Goal: Transaction & Acquisition: Book appointment/travel/reservation

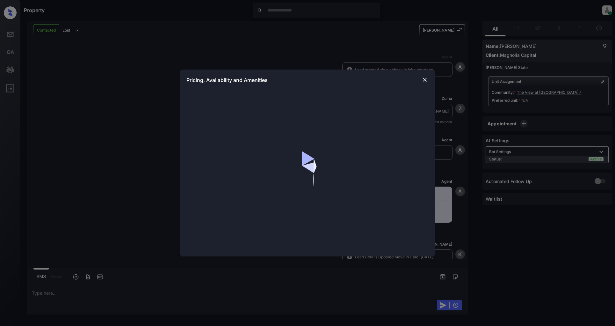
scroll to position [257, 0]
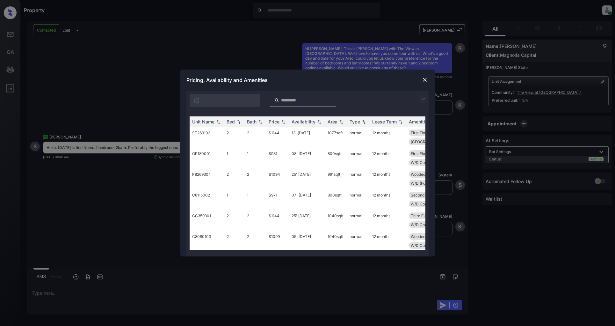
click at [421, 95] on img at bounding box center [423, 99] width 8 height 8
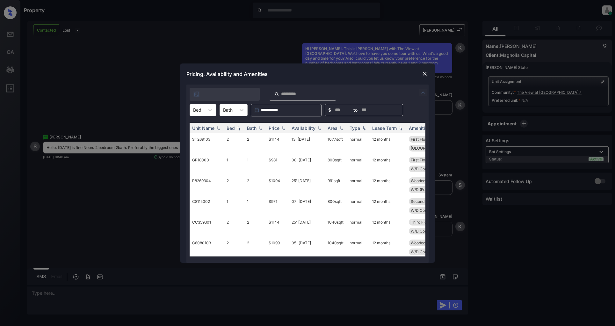
click at [196, 110] on div at bounding box center [197, 109] width 8 height 7
click at [198, 134] on div "2" at bounding box center [203, 136] width 27 height 11
click at [278, 128] on div "Price" at bounding box center [274, 127] width 11 height 5
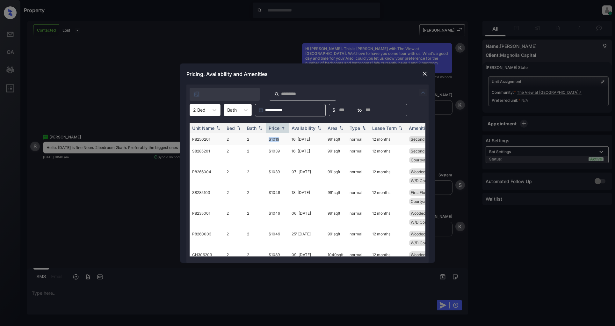
drag, startPoint x: 287, startPoint y: 139, endPoint x: 264, endPoint y: 139, distance: 22.9
click at [264, 139] on tr "P8250201 2 2 $1019 16' Nov 25 991 sqft normal 12 months Second Floor W/D Connec…" at bounding box center [356, 139] width 333 height 12
copy tr "$1019"
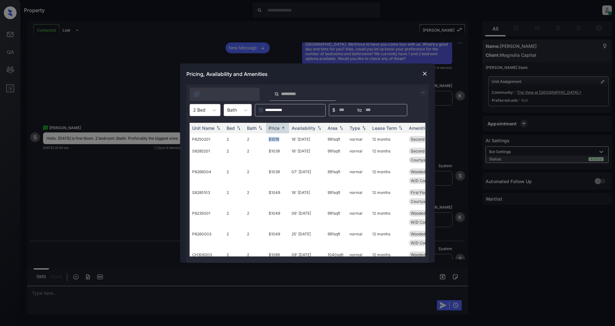
click at [426, 74] on img at bounding box center [425, 73] width 6 height 6
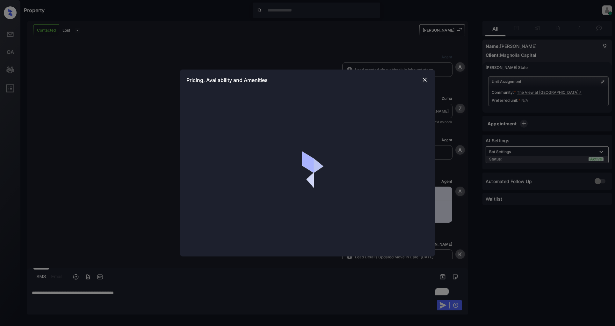
scroll to position [298, 0]
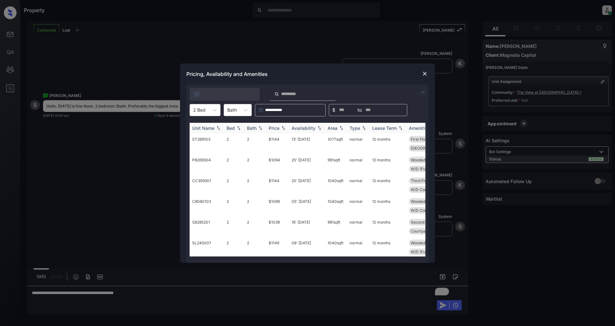
click at [341, 128] on img at bounding box center [341, 128] width 6 height 4
click at [341, 128] on img at bounding box center [341, 128] width 6 height 5
drag, startPoint x: 344, startPoint y: 136, endPoint x: 325, endPoint y: 137, distance: 19.5
click at [325, 137] on td "991 sqft" at bounding box center [336, 143] width 22 height 21
copy td "991 sqft"
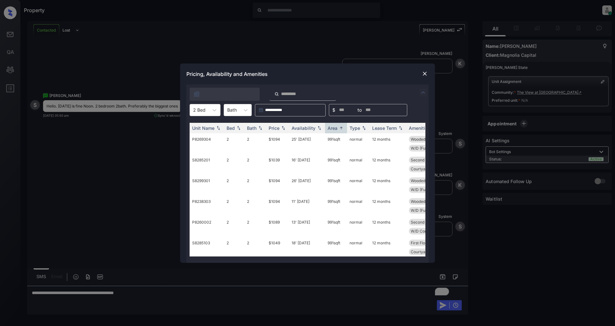
click at [423, 72] on img at bounding box center [425, 73] width 6 height 6
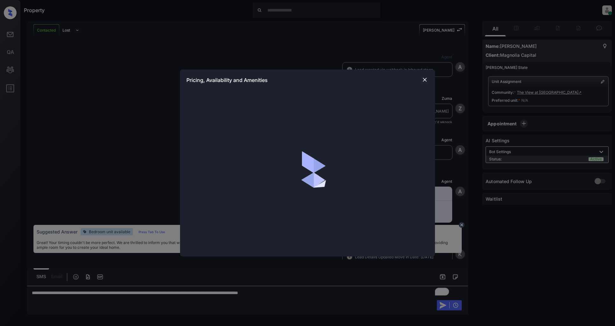
scroll to position [298, 0]
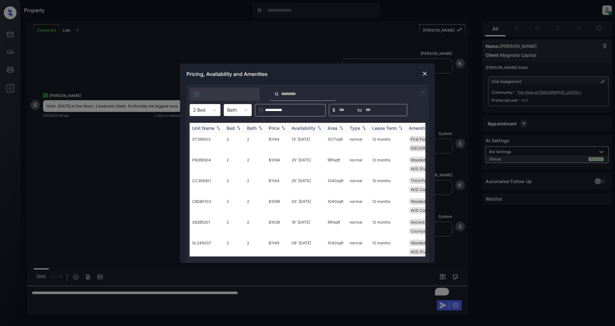
click at [344, 126] on th "Area" at bounding box center [336, 128] width 22 height 11
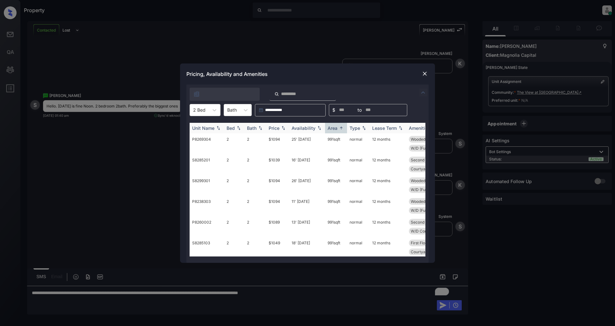
click at [344, 126] on th "Area" at bounding box center [336, 128] width 22 height 11
drag, startPoint x: 346, startPoint y: 139, endPoint x: 326, endPoint y: 141, distance: 20.2
click at [326, 141] on tr "ST269103 2 2 $1144 13' May 25 1077 sqft normal 12 months First Floor Upgrade Fl…" at bounding box center [356, 143] width 333 height 21
copy td "1077 sqft"
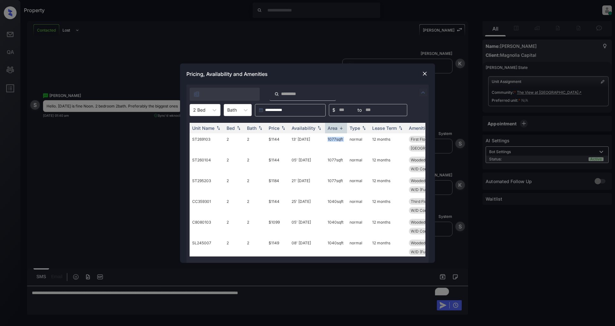
click at [423, 73] on img at bounding box center [425, 73] width 6 height 6
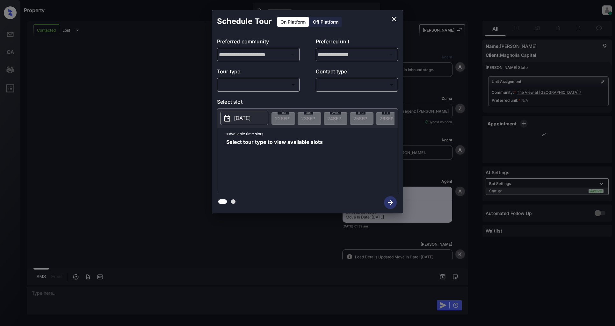
scroll to position [410, 0]
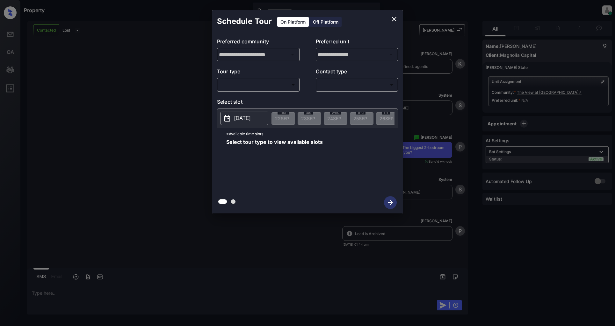
click at [267, 88] on body "Property [PERSON_NAME] Online Set yourself offline Set yourself on break Profil…" at bounding box center [307, 163] width 615 height 326
click at [244, 100] on li "In Person" at bounding box center [258, 98] width 78 height 11
type input "********"
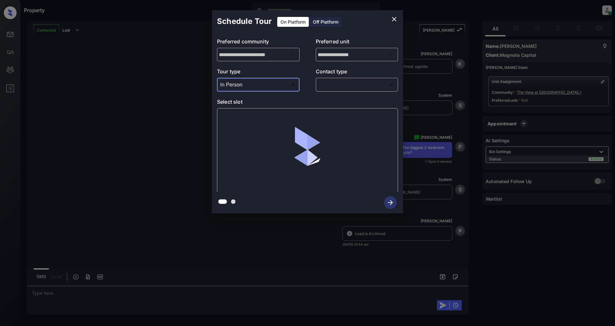
click at [338, 81] on body "Property [PERSON_NAME] Online Set yourself offline Set yourself on break Profil…" at bounding box center [307, 163] width 615 height 326
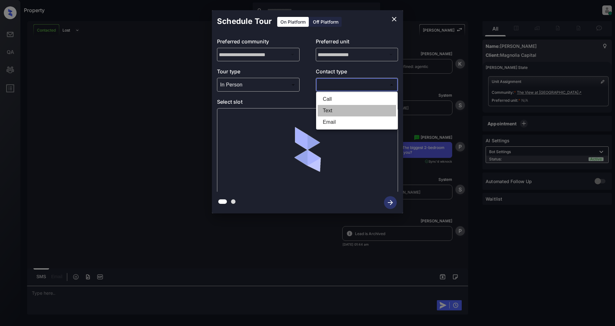
click at [335, 108] on li "Text" at bounding box center [357, 110] width 78 height 11
type input "****"
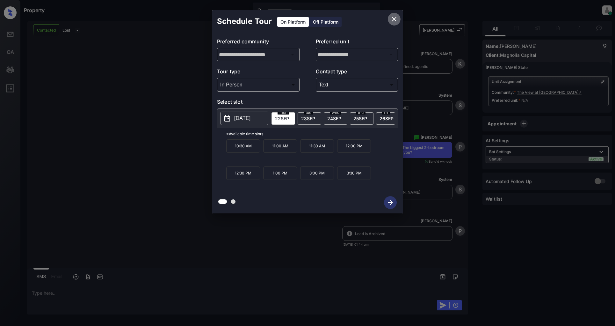
click at [395, 18] on icon "close" at bounding box center [394, 19] width 8 height 8
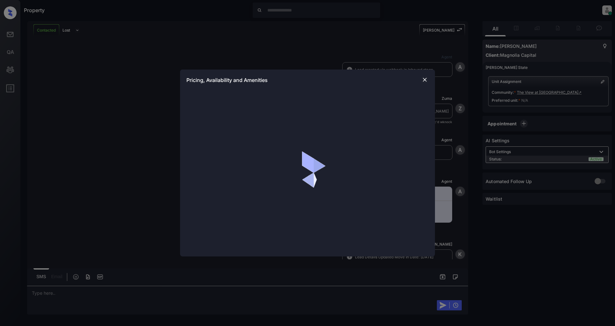
scroll to position [410, 0]
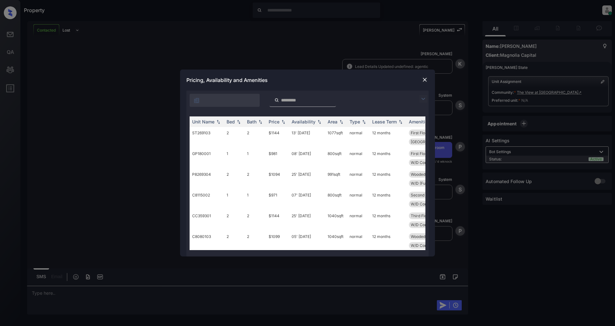
click at [421, 97] on img at bounding box center [423, 99] width 8 height 8
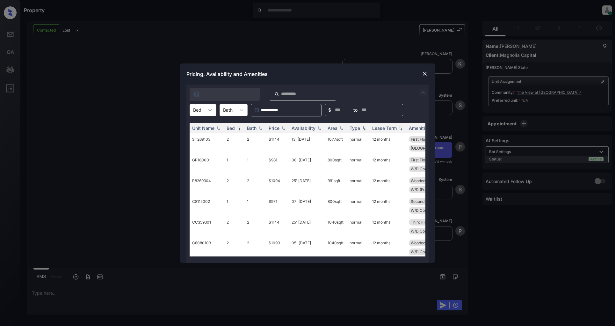
click at [208, 110] on icon at bounding box center [210, 110] width 6 height 6
click at [205, 135] on div "2" at bounding box center [203, 136] width 27 height 11
click at [280, 128] on img at bounding box center [283, 128] width 6 height 4
click at [280, 128] on img at bounding box center [283, 128] width 6 height 5
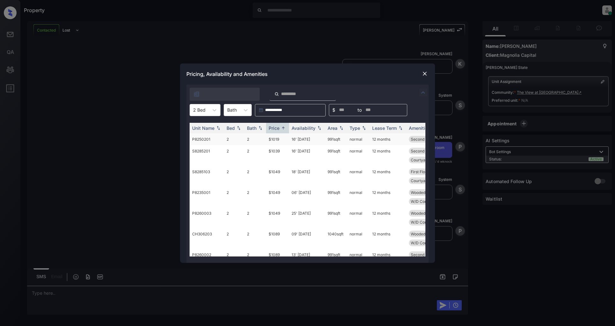
click at [274, 140] on td "$1019" at bounding box center [277, 139] width 23 height 12
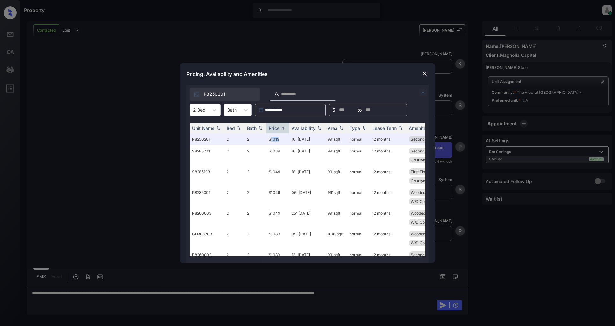
click at [423, 72] on img at bounding box center [425, 73] width 6 height 6
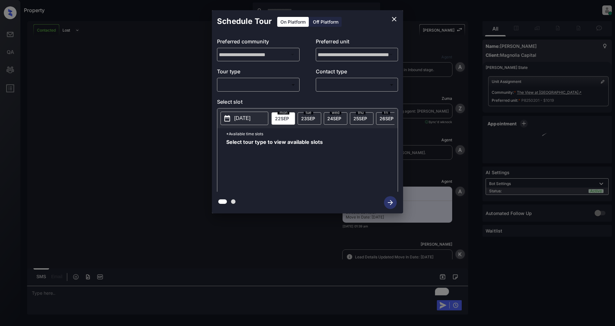
scroll to position [629, 0]
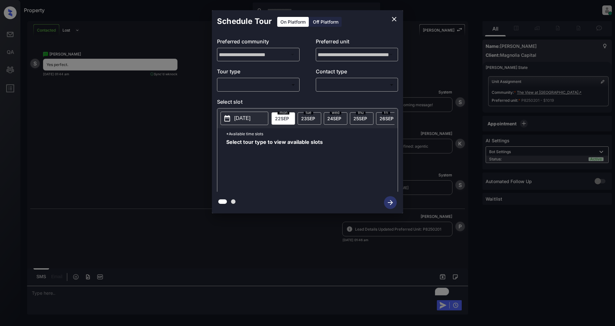
click at [270, 83] on body "Property [PERSON_NAME] Online Set yourself offline Set yourself on break Profil…" at bounding box center [307, 163] width 615 height 326
click at [256, 94] on li "In Person" at bounding box center [258, 98] width 78 height 11
type input "********"
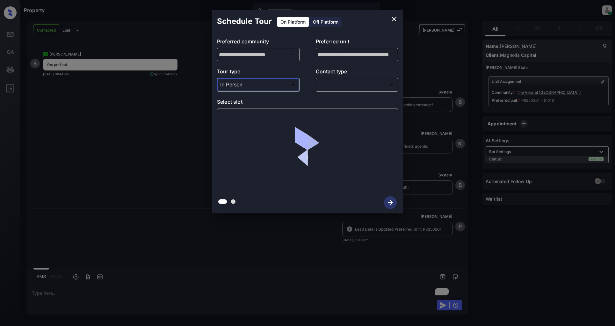
click at [327, 84] on body "Property [PERSON_NAME] Online Set yourself offline Set yourself on break Profil…" at bounding box center [307, 163] width 615 height 326
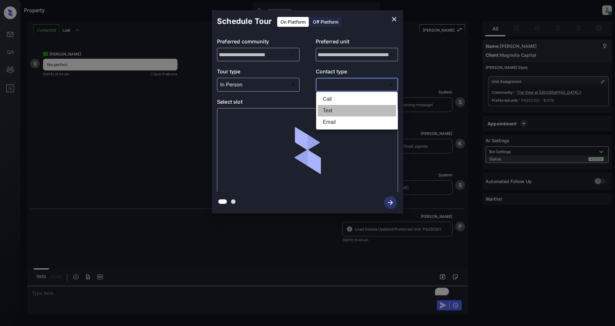
click at [336, 111] on li "Text" at bounding box center [357, 110] width 78 height 11
type input "****"
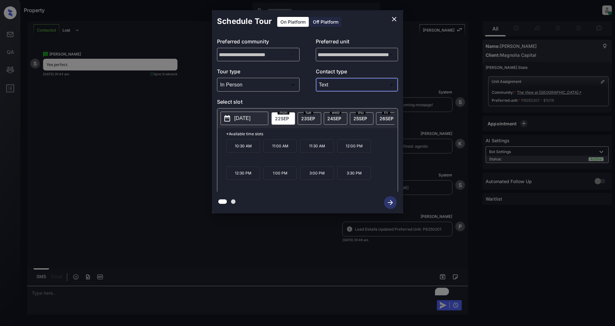
click at [311, 119] on span "23 SEP" at bounding box center [308, 118] width 14 height 5
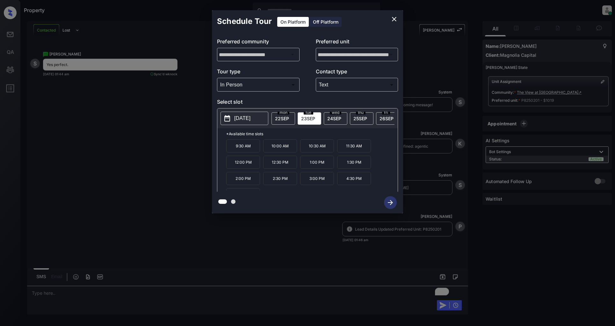
click at [250, 167] on p "12:00 PM" at bounding box center [243, 161] width 34 height 13
click at [389, 205] on icon "button" at bounding box center [390, 202] width 13 height 13
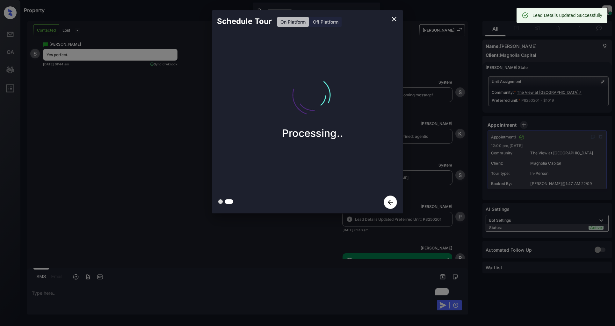
click at [394, 19] on icon "close" at bounding box center [394, 19] width 8 height 8
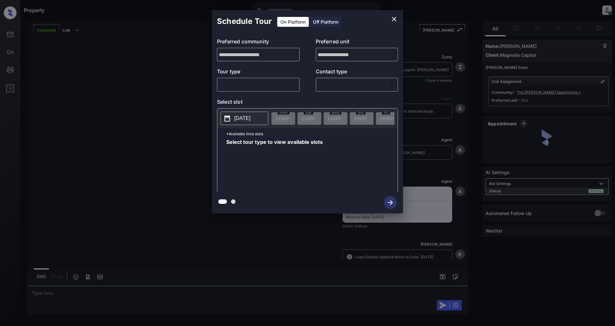
scroll to position [1652, 0]
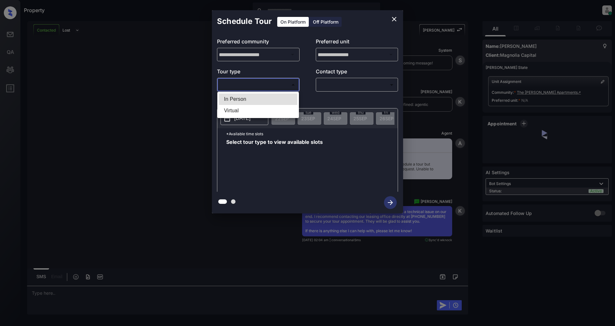
click at [269, 86] on body "Property Patrick Deasis Online Set yourself offline Set yourself on break Profi…" at bounding box center [307, 163] width 615 height 326
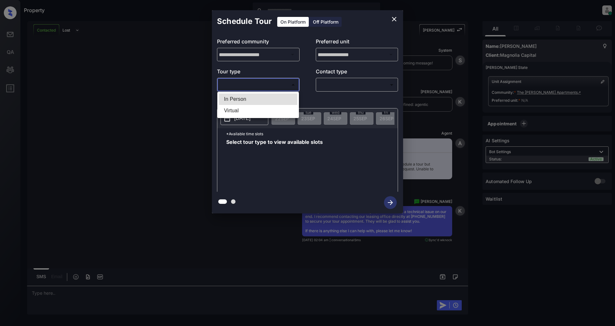
click at [252, 103] on li "In Person" at bounding box center [258, 98] width 78 height 11
type input "********"
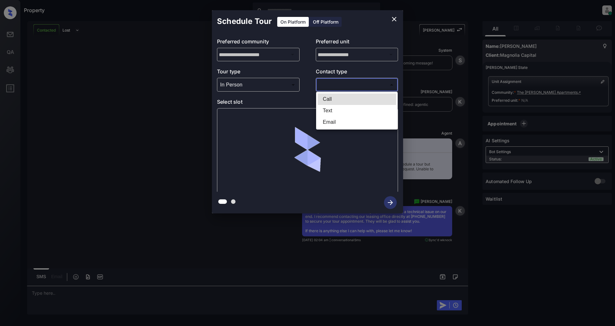
click at [344, 85] on body "Property Patrick Deasis Online Set yourself offline Set yourself on break Profi…" at bounding box center [307, 163] width 615 height 326
click at [335, 109] on li "Text" at bounding box center [357, 110] width 78 height 11
type input "****"
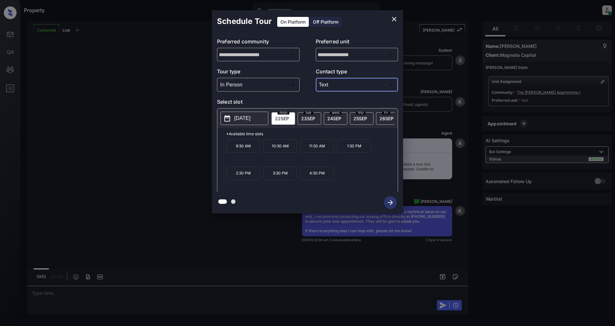
click at [314, 118] on span "23 SEP" at bounding box center [308, 118] width 14 height 5
click at [333, 120] on span "24 SEP" at bounding box center [334, 118] width 14 height 5
click at [394, 15] on button "close" at bounding box center [394, 19] width 13 height 13
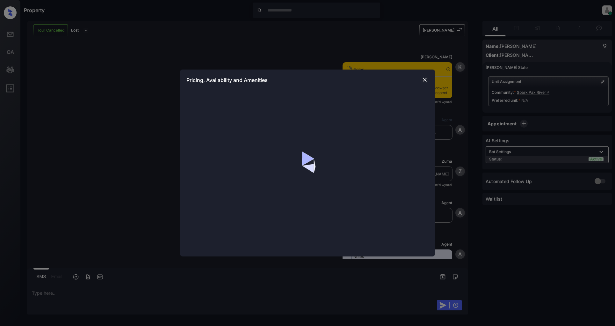
scroll to position [2704, 0]
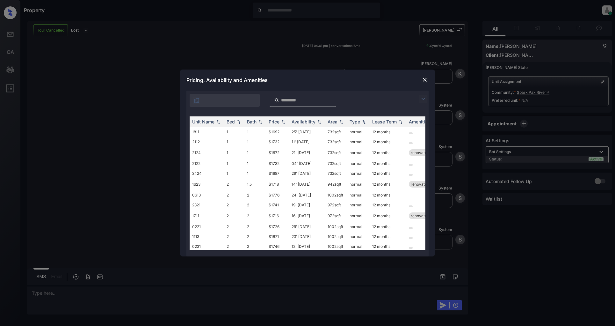
click at [422, 95] on div at bounding box center [425, 99] width 8 height 8
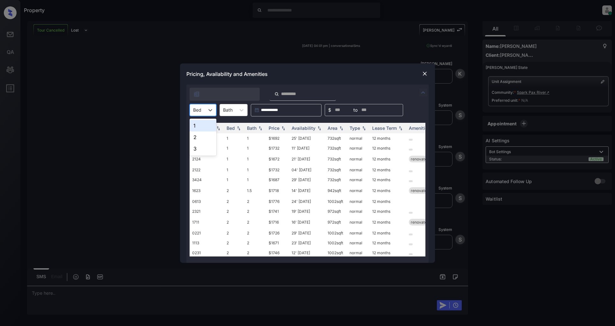
click at [201, 110] on div at bounding box center [197, 109] width 8 height 7
click at [196, 136] on div "2" at bounding box center [203, 136] width 27 height 11
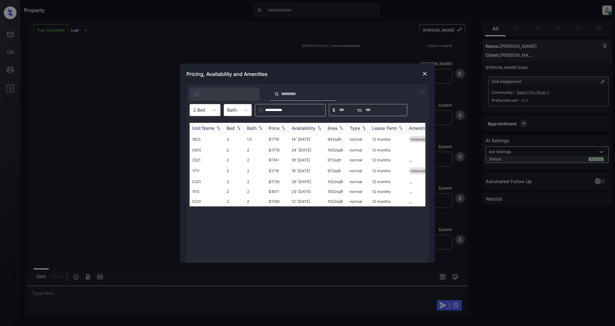
click at [282, 126] on img at bounding box center [283, 128] width 6 height 4
click at [272, 136] on td "$1671" at bounding box center [277, 138] width 23 height 10
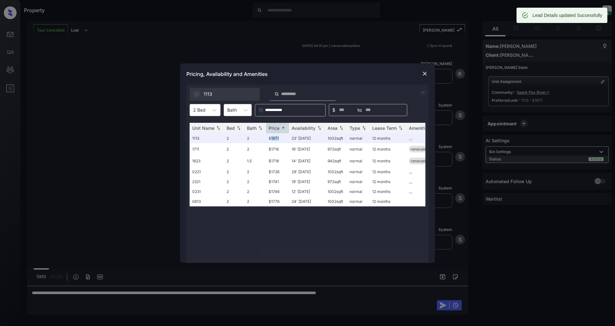
click at [422, 74] on img at bounding box center [425, 73] width 6 height 6
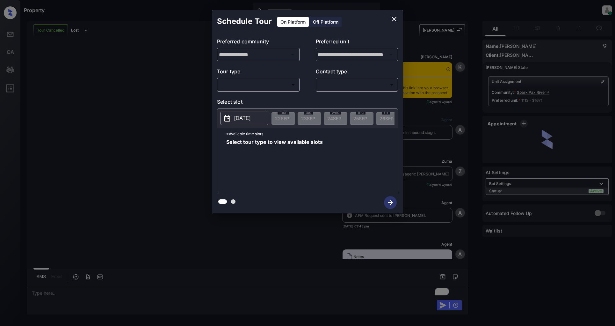
scroll to position [2846, 0]
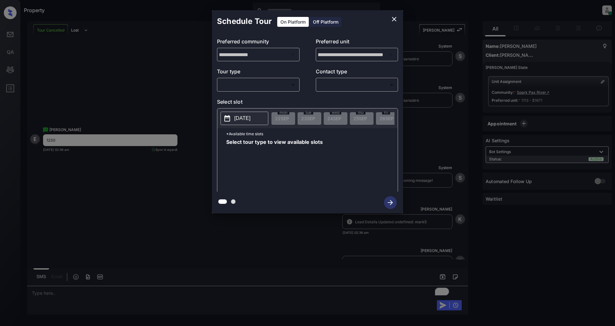
click at [254, 88] on body "Property [PERSON_NAME] Online Set yourself offline Set yourself on break Profil…" at bounding box center [307, 163] width 615 height 326
click at [243, 97] on li "In Person" at bounding box center [258, 98] width 78 height 11
type input "********"
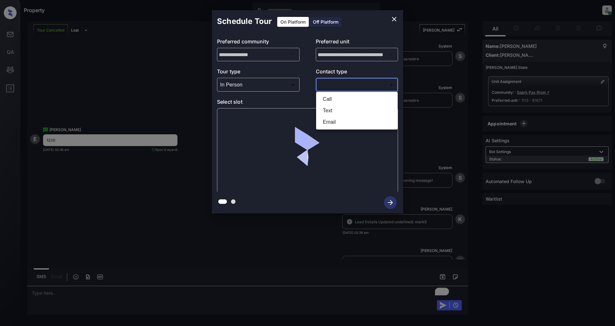
click at [343, 83] on body "Property [PERSON_NAME] Online Set yourself offline Set yourself on break Profil…" at bounding box center [307, 163] width 615 height 326
click at [338, 108] on li "Text" at bounding box center [357, 110] width 78 height 11
type input "****"
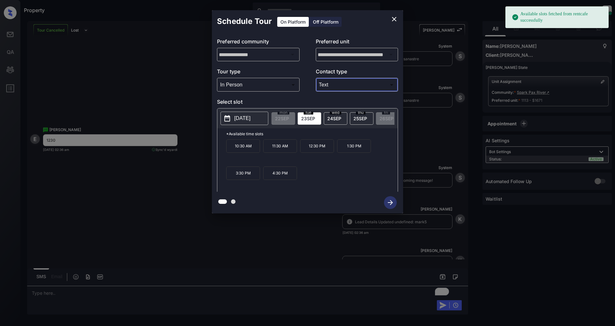
click at [248, 119] on p "[DATE]" at bounding box center [242, 118] width 16 height 8
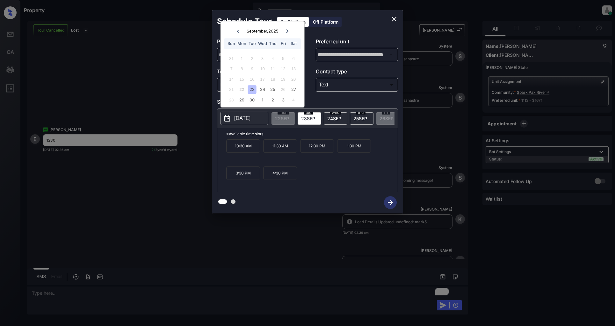
click at [100, 92] on div "**********" at bounding box center [307, 111] width 615 height 223
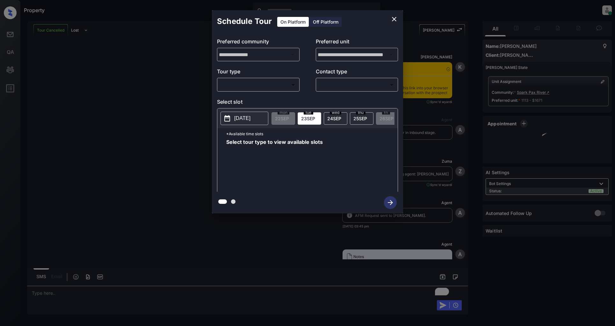
scroll to position [3099, 0]
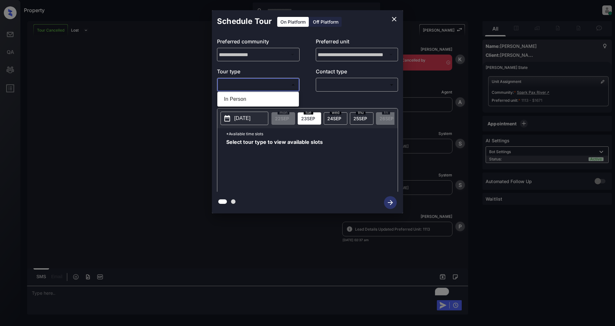
click at [243, 89] on body "Property [PERSON_NAME] Online Set yourself offline Set yourself on break Profil…" at bounding box center [307, 163] width 615 height 326
click at [243, 99] on li "In Person" at bounding box center [258, 98] width 78 height 11
type input "********"
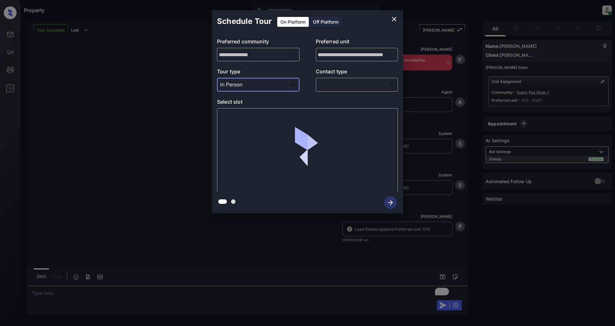
click at [332, 81] on body "Property [PERSON_NAME] Online Set yourself offline Set yourself on break Profil…" at bounding box center [307, 163] width 615 height 326
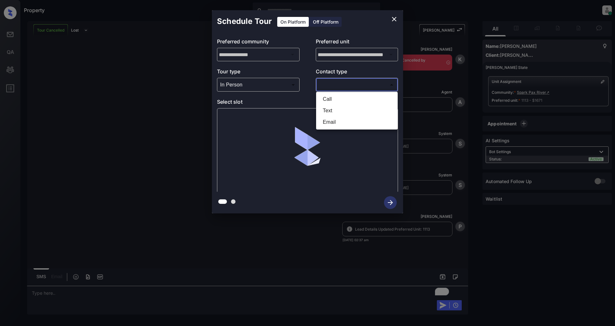
click at [335, 109] on li "Text" at bounding box center [357, 110] width 78 height 11
type input "****"
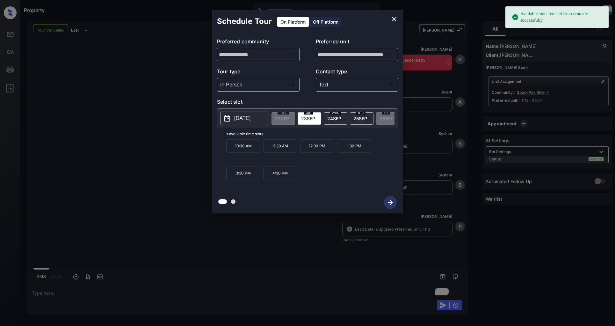
click at [241, 122] on button "[DATE]" at bounding box center [244, 118] width 48 height 13
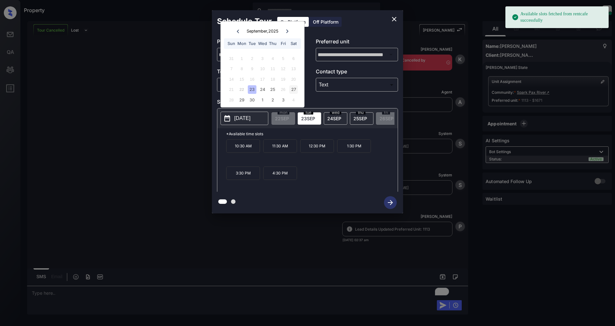
click at [297, 88] on div "27" at bounding box center [293, 89] width 9 height 9
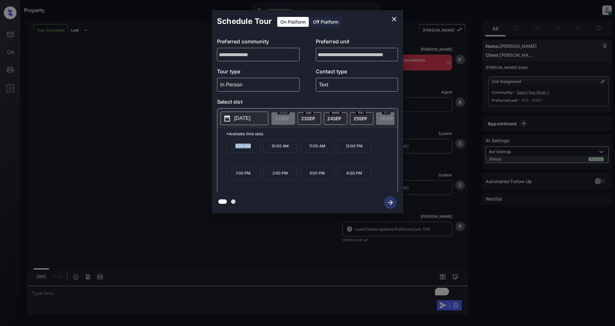
drag, startPoint x: 250, startPoint y: 149, endPoint x: 225, endPoint y: 150, distance: 25.8
click at [225, 150] on div "*Available time slots 9:00 AM 10:00 AM 11:00 AM 12:00 PM 1:00 PM 2:00 PM 3:00 P…" at bounding box center [307, 160] width 180 height 65
copy p "9:00 AM"
drag, startPoint x: 364, startPoint y: 149, endPoint x: 345, endPoint y: 149, distance: 19.1
click at [345, 149] on p "12:00 PM" at bounding box center [354, 145] width 34 height 13
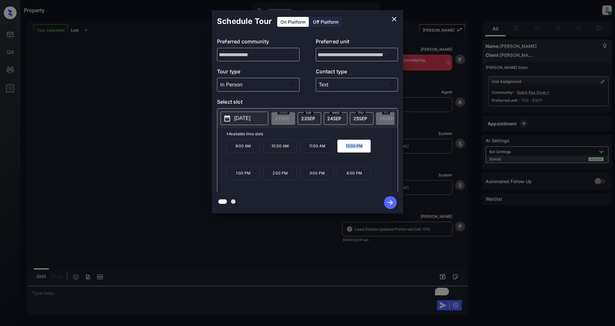
copy p "12:00 PM"
drag, startPoint x: 330, startPoint y: 177, endPoint x: 304, endPoint y: 177, distance: 25.5
click at [304, 177] on p "3:00 PM" at bounding box center [317, 172] width 34 height 13
copy p "3:00 PM"
click at [394, 18] on icon "close" at bounding box center [394, 19] width 4 height 4
